Goal: Information Seeking & Learning: Check status

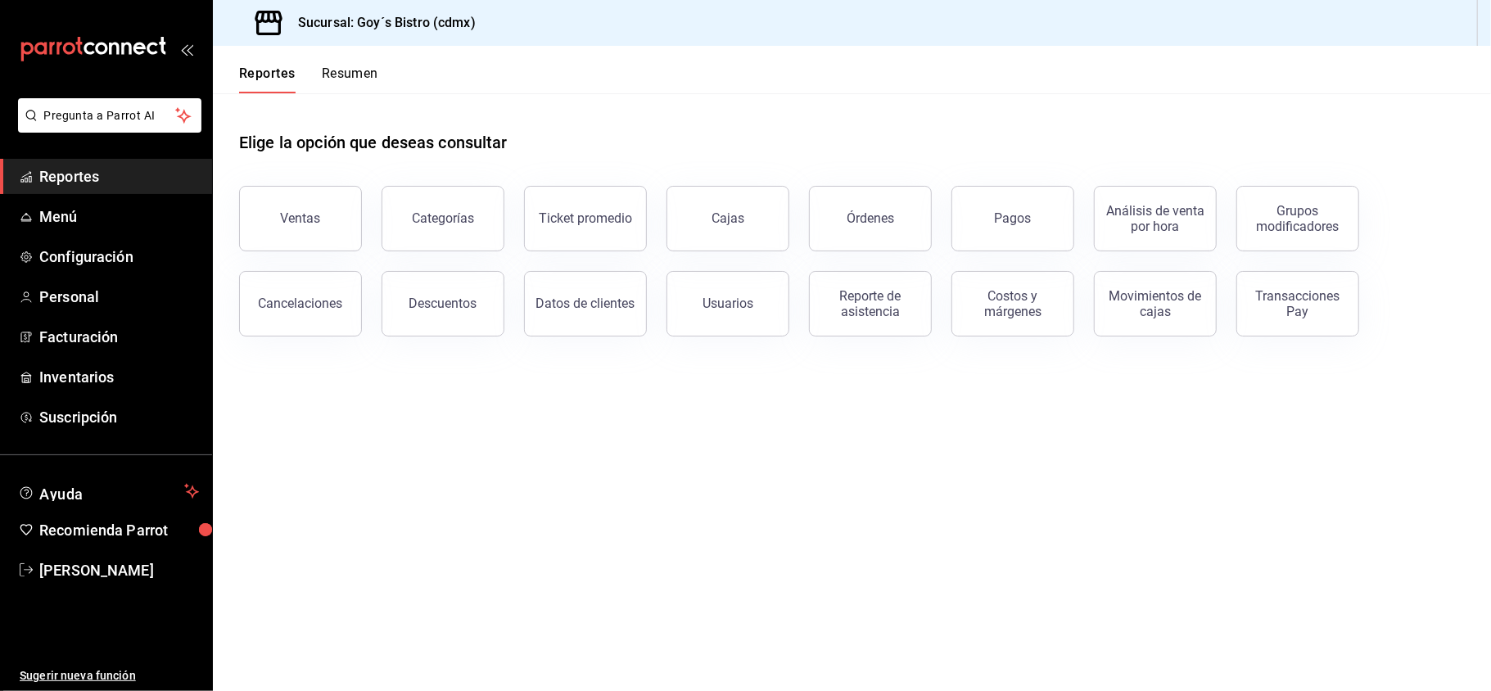
drag, startPoint x: 0, startPoint y: 0, endPoint x: 172, endPoint y: 167, distance: 239.7
click at [172, 167] on span "Reportes" at bounding box center [119, 176] width 160 height 22
click at [286, 203] on button "Ventas" at bounding box center [300, 218] width 123 height 65
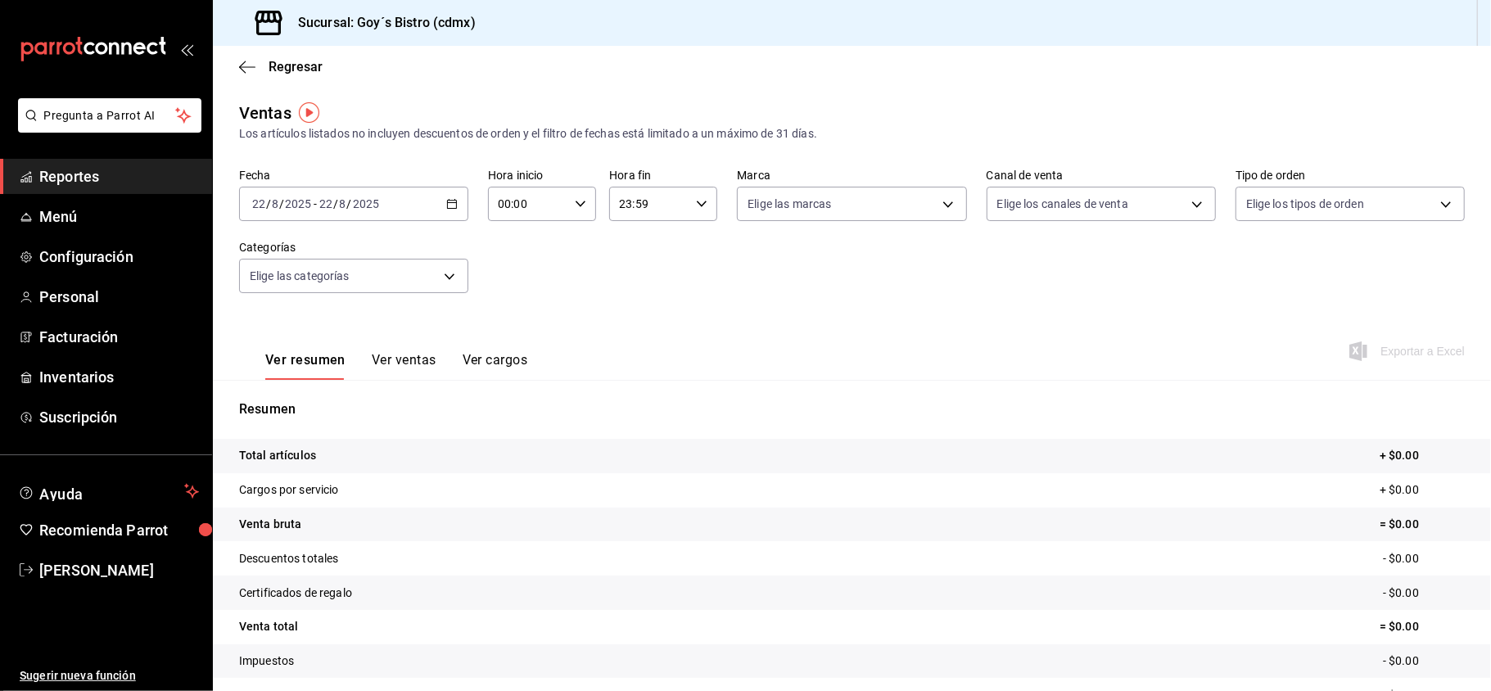
click at [95, 177] on span "Reportes" at bounding box center [119, 176] width 160 height 22
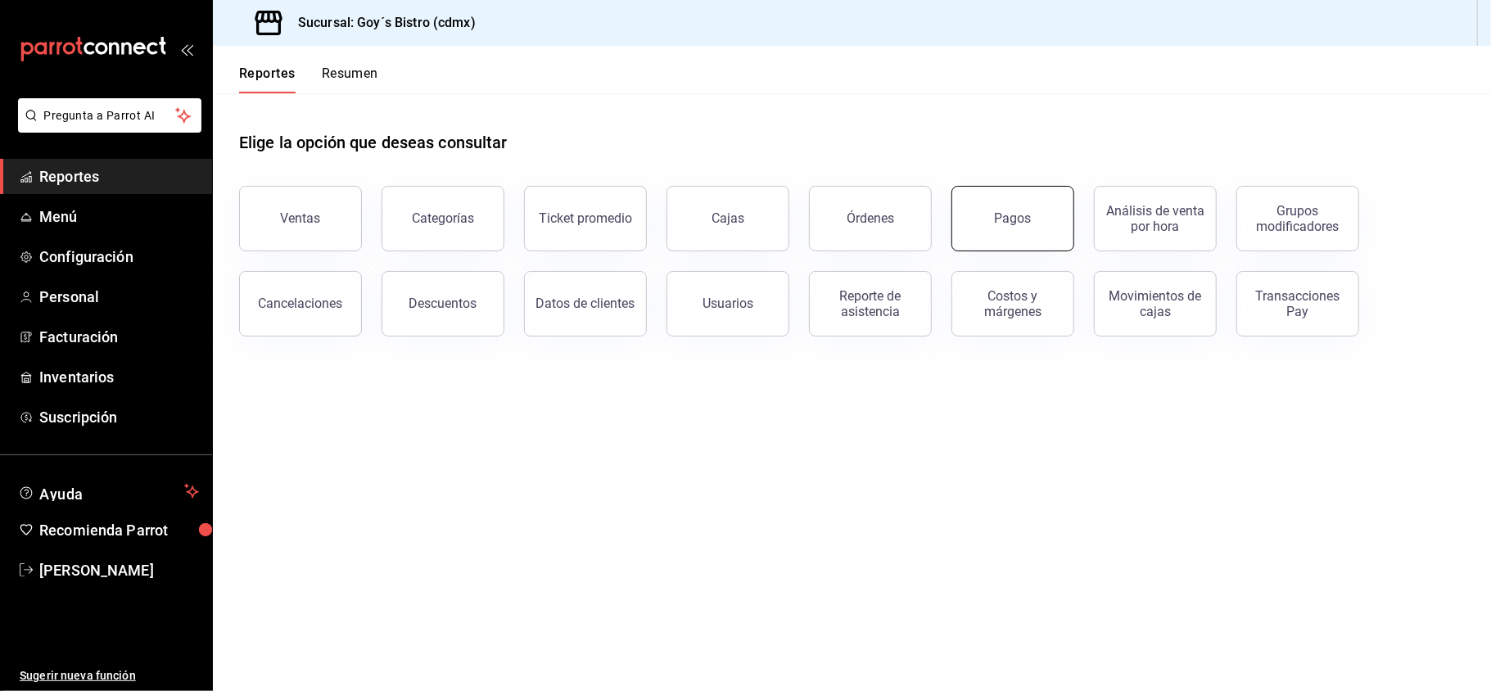
click at [1027, 228] on button "Pagos" at bounding box center [1012, 218] width 123 height 65
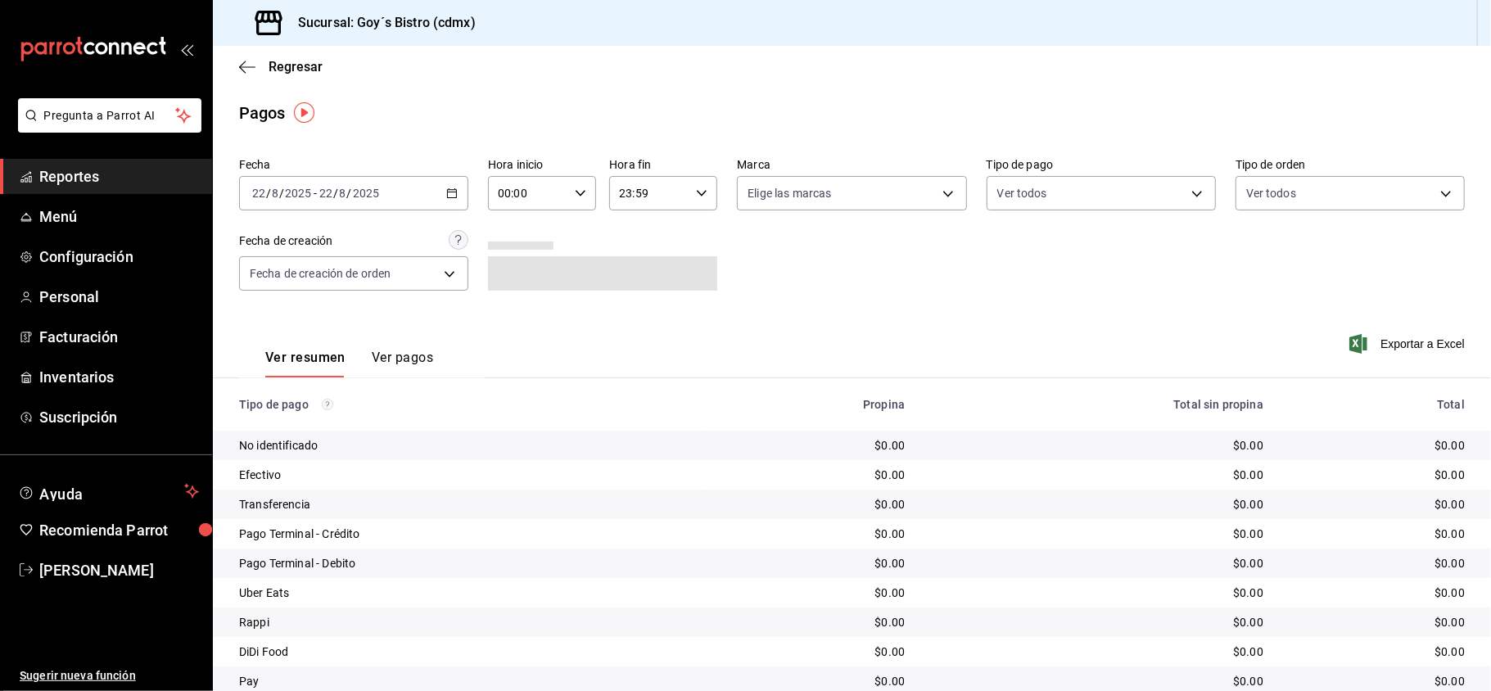
click at [453, 185] on div "2025-08-22 22 / 8 / 2025 - 2025-08-22 22 / 8 / 2025" at bounding box center [353, 193] width 229 height 34
click at [311, 361] on span "Mes actual" at bounding box center [316, 353] width 127 height 17
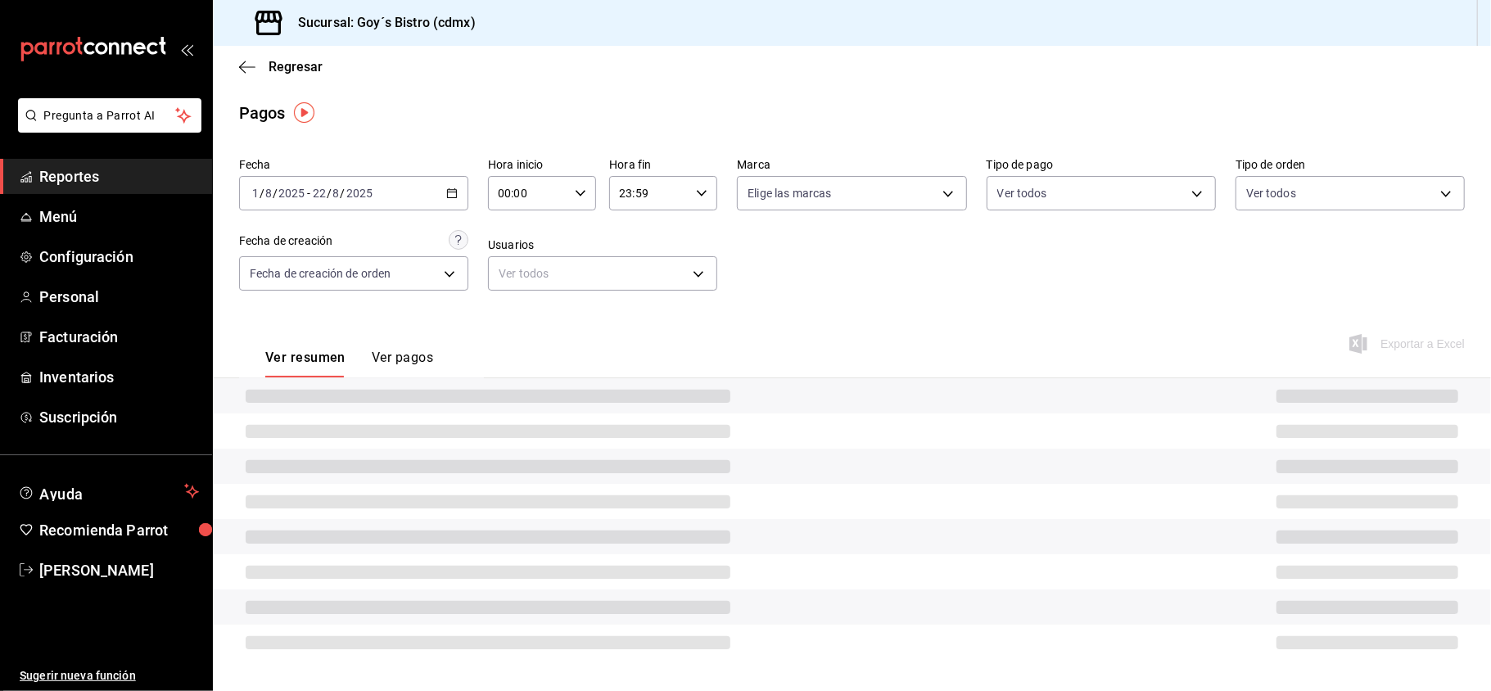
click at [1490, 669] on main "Regresar Pagos Fecha 2025-08-01 1 / 8 / 2025 - 2025-08-22 22 / 8 / 2025 Hora in…" at bounding box center [852, 368] width 1278 height 645
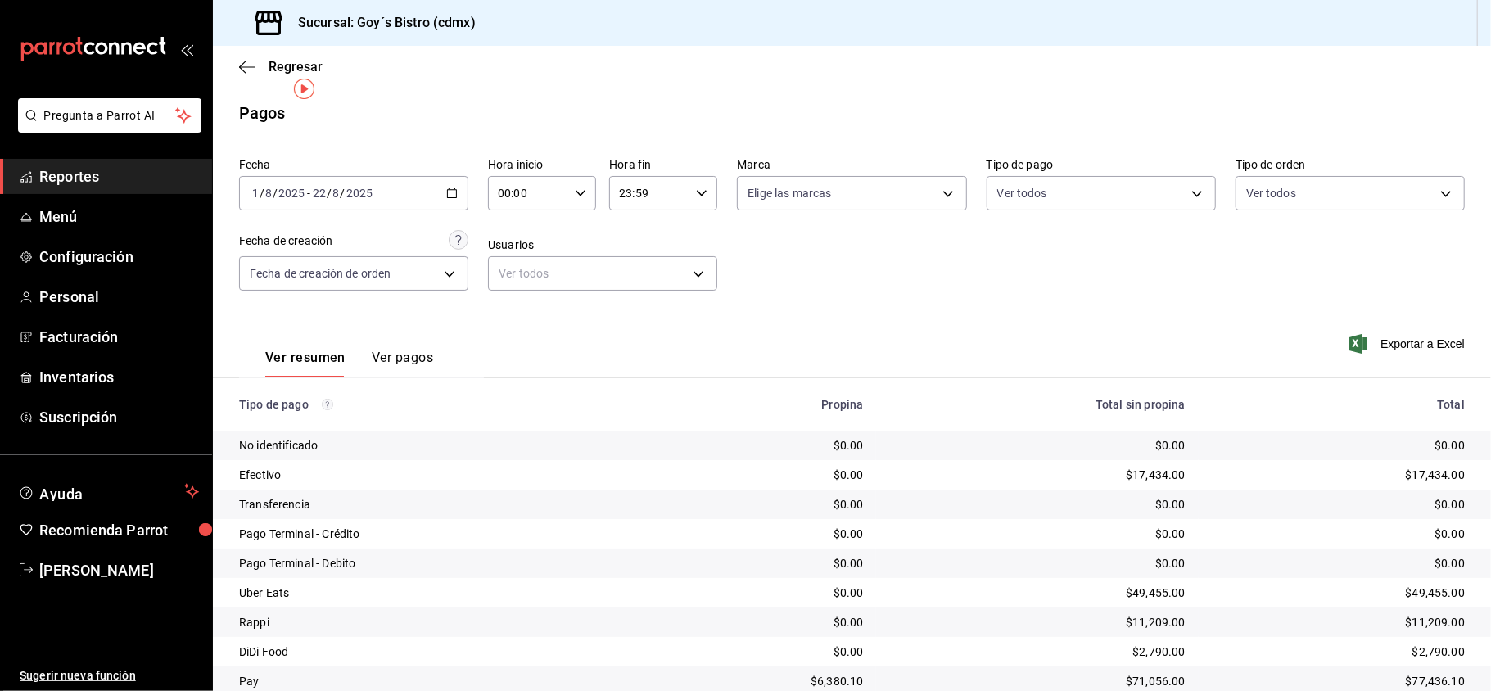
scroll to position [62, 0]
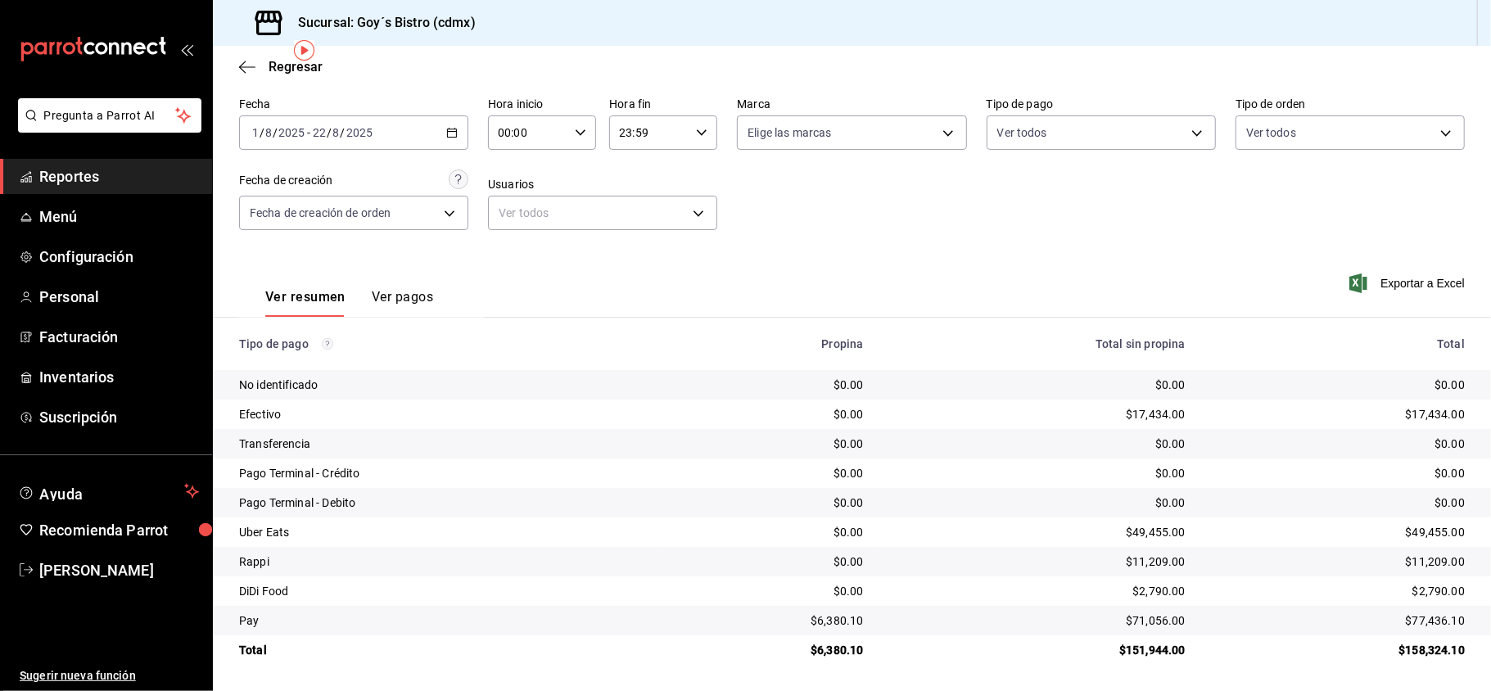
click at [776, 214] on div "Fecha 2025-08-01 1 / 8 / 2025 - 2025-08-22 22 / 8 / 2025 Hora inicio 00:00 Hora…" at bounding box center [851, 170] width 1225 height 159
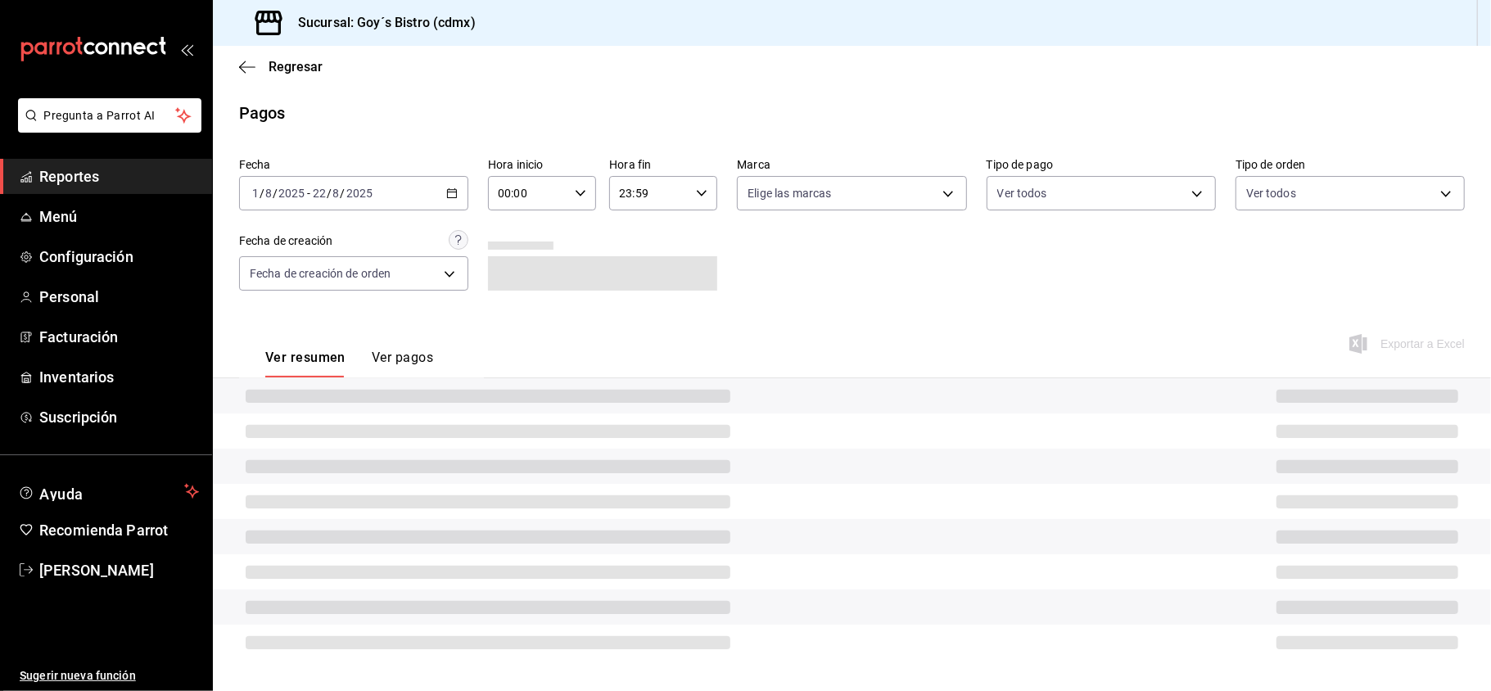
click at [106, 188] on link "Reportes" at bounding box center [106, 176] width 212 height 35
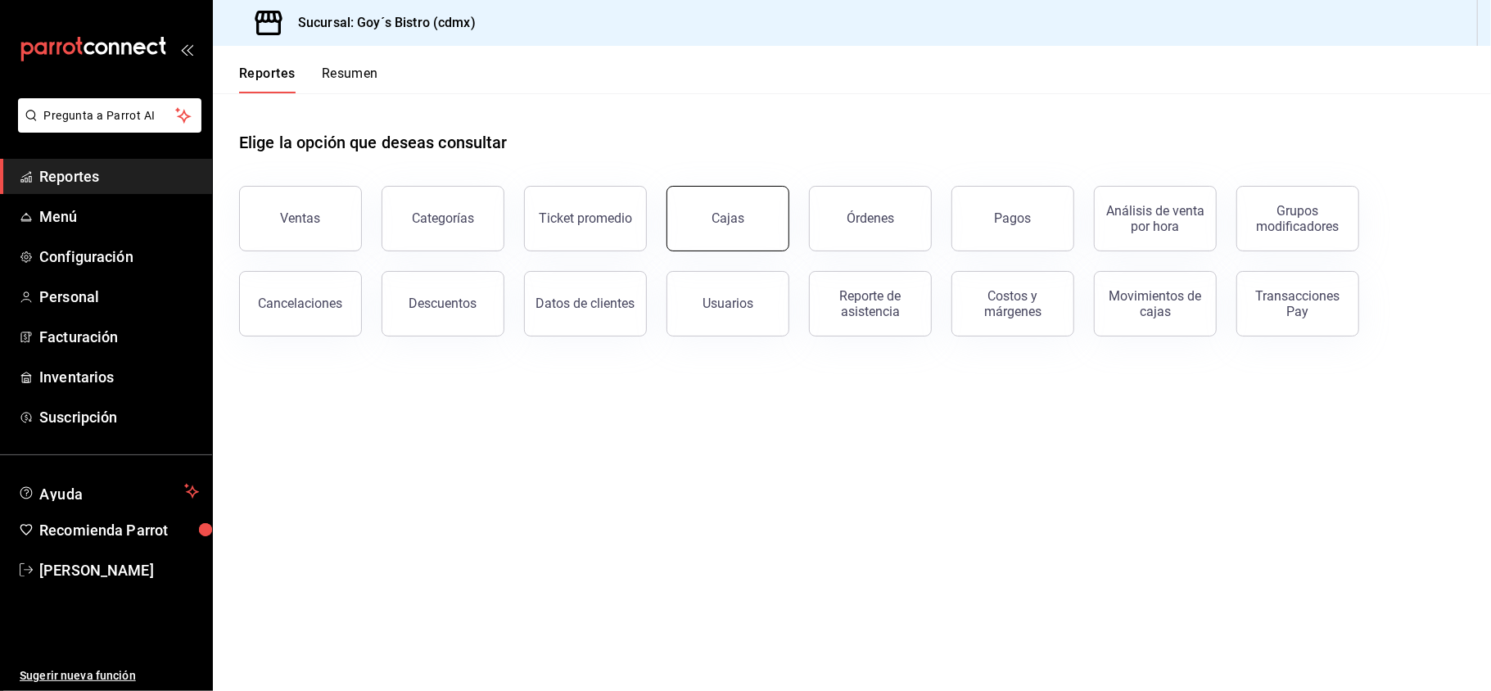
click at [711, 244] on button "Cajas" at bounding box center [727, 218] width 123 height 65
